Goal: Information Seeking & Learning: Understand process/instructions

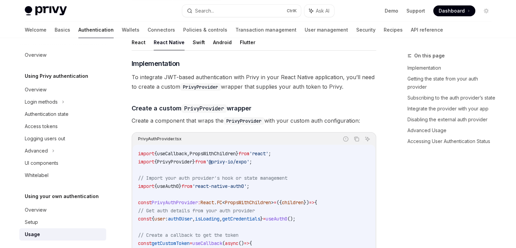
scroll to position [68, 0]
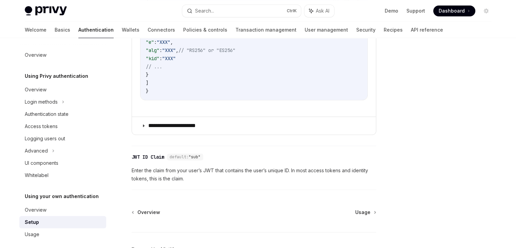
scroll to position [502, 0]
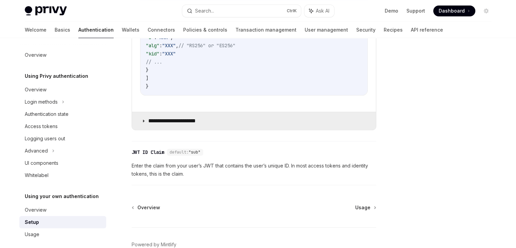
drag, startPoint x: 281, startPoint y: 130, endPoint x: 258, endPoint y: 122, distance: 24.4
click at [258, 122] on div "**********" at bounding box center [254, 11] width 245 height 261
click at [258, 122] on summary "**********" at bounding box center [254, 121] width 244 height 18
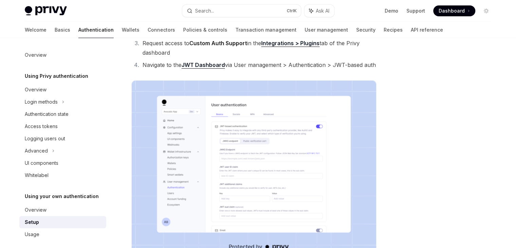
scroll to position [108, 0]
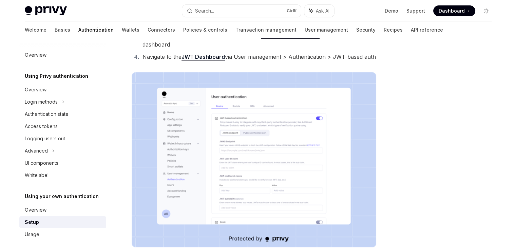
click at [159, 57] on li "Navigate to the JWT Dashboard via User management > Authentication > JWT-based …" at bounding box center [258, 56] width 236 height 9
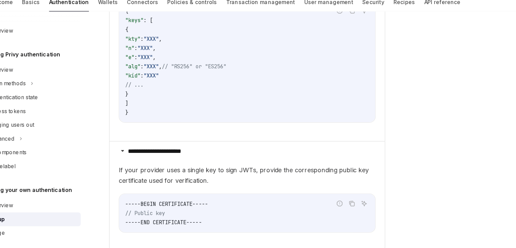
scroll to position [493, 0]
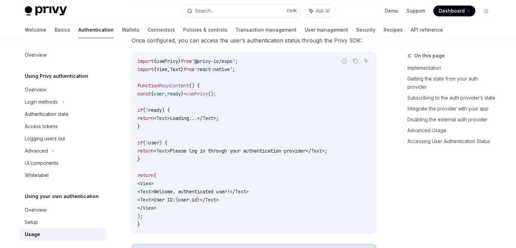
scroll to position [782, 0]
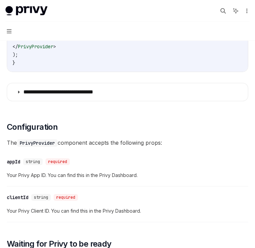
scroll to position [305, 0]
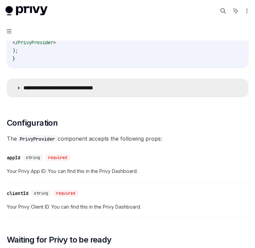
click at [98, 91] on p "**********" at bounding box center [69, 87] width 92 height 7
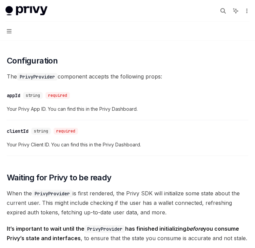
scroll to position [780, 0]
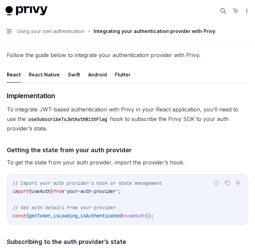
scroll to position [34, 0]
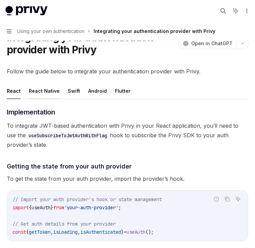
click at [50, 91] on button "React Native" at bounding box center [44, 91] width 31 height 16
type textarea "*"
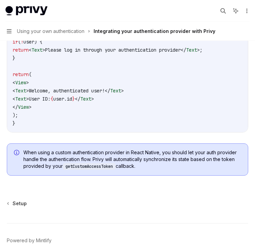
scroll to position [926, 0]
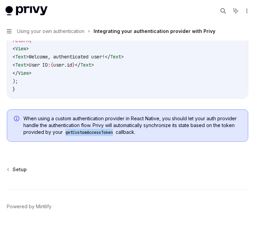
drag, startPoint x: 65, startPoint y: 133, endPoint x: 116, endPoint y: 132, distance: 50.5
click at [116, 132] on code "getCustomAccessToken" at bounding box center [89, 132] width 53 height 7
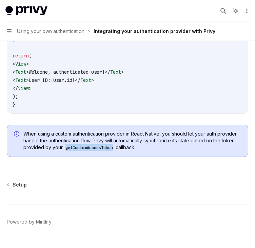
scroll to position [892, 0]
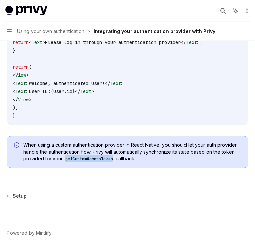
copy code "getCustomAccessToken"
click at [99, 162] on code "getCustomAccessToken" at bounding box center [89, 158] width 53 height 7
drag, startPoint x: 23, startPoint y: 151, endPoint x: 146, endPoint y: 170, distance: 124.2
click at [146, 168] on div "When using a custom authentication provider in React Native, you should let you…" at bounding box center [128, 152] width 242 height 32
copy span "When using a custom authentication provider in React Native, you should let you…"
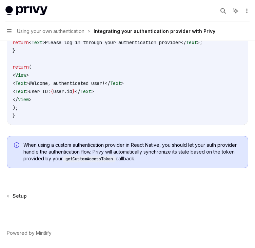
scroll to position [723, 0]
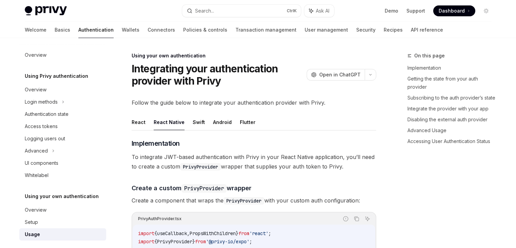
scroll to position [646, 0]
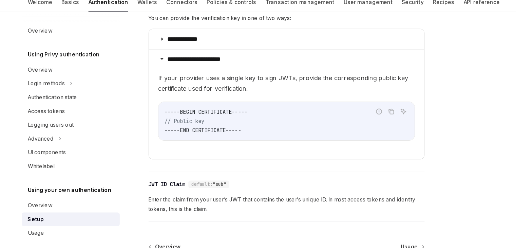
scroll to position [6, 0]
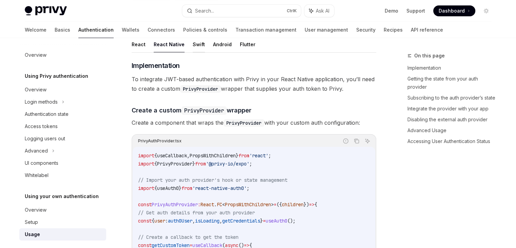
scroll to position [69, 0]
